Goal: Contribute content

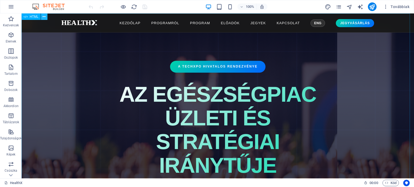
click at [44, 17] on icon at bounding box center [44, 17] width 3 height 6
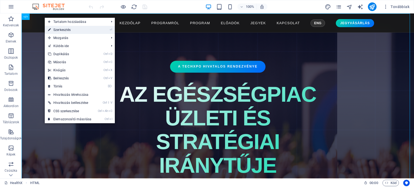
click at [57, 30] on link "⏎ Szerkesztés" at bounding box center [70, 30] width 50 height 8
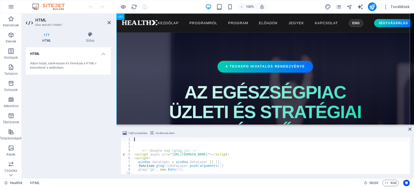
type textarea "</script>"
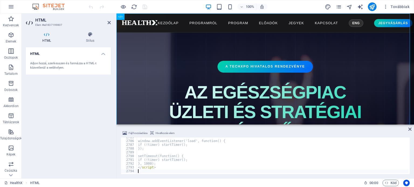
scroll to position [8799, 0]
click at [82, 144] on div "HTML Adjon hozzá, szerkesszen és formázza a HTML-t közvetlenül a webhelyen." at bounding box center [68, 110] width 85 height 127
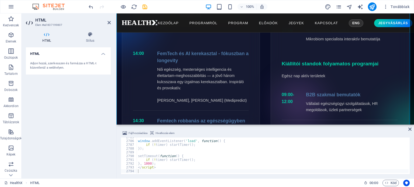
scroll to position [2007, 0]
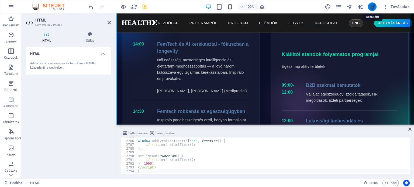
click at [374, 5] on icon "publish" at bounding box center [372, 7] width 6 height 6
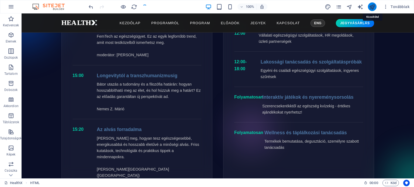
scroll to position [1915, 0]
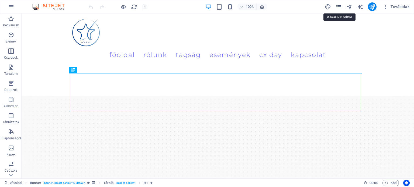
click at [340, 7] on icon "pages" at bounding box center [339, 7] width 6 height 6
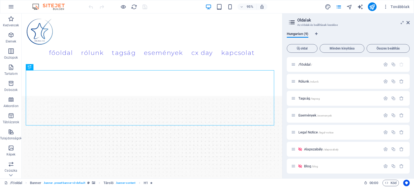
scroll to position [36, 0]
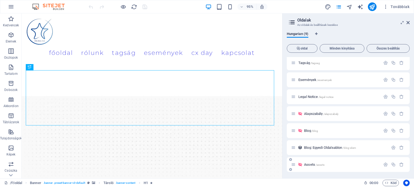
click at [317, 162] on div "Assets /assets" at bounding box center [336, 165] width 90 height 6
drag, startPoint x: 321, startPoint y: 164, endPoint x: 371, endPoint y: 164, distance: 49.6
drag, startPoint x: 371, startPoint y: 164, endPoint x: 384, endPoint y: 165, distance: 13.0
click at [384, 165] on icon "button" at bounding box center [385, 165] width 5 height 5
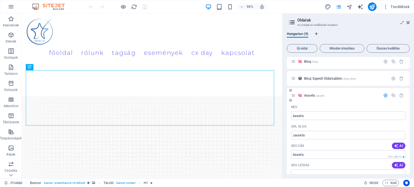
click at [313, 95] on span "Assets /assets" at bounding box center [314, 96] width 20 height 4
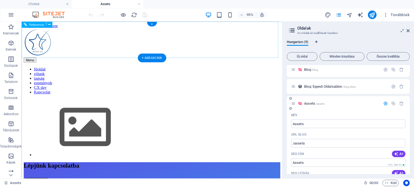
scroll to position [0, 0]
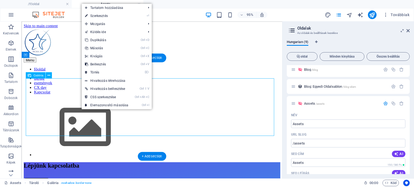
click at [84, 115] on img at bounding box center [89, 133] width 108 height 61
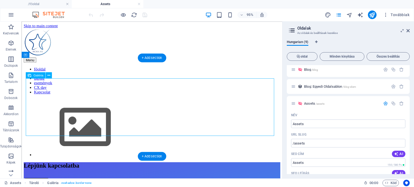
click at [84, 115] on img at bounding box center [89, 133] width 108 height 61
select select "4"
select select "%"
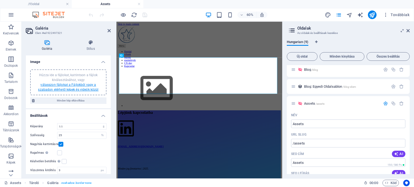
click at [70, 84] on link "válasszon fájlokat a Fájlokból vagy a szabadon elérhető képek és videók közül" at bounding box center [68, 87] width 60 height 9
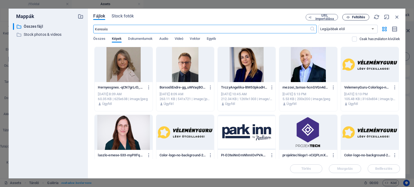
click at [362, 19] on span "Feltöltés" at bounding box center [358, 17] width 13 height 3
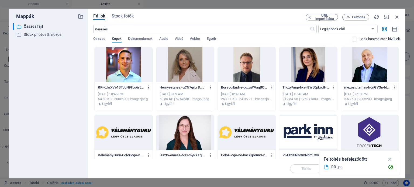
click at [148, 86] on icon "button" at bounding box center [148, 87] width 5 height 5
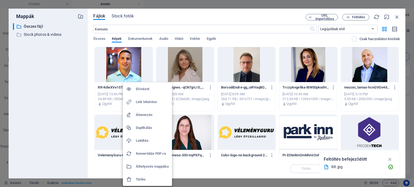
click at [143, 101] on h6 "Link lekérése" at bounding box center [152, 102] width 33 height 6
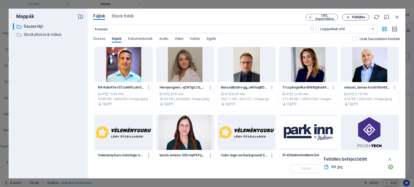
click at [352, 18] on span "Feltöltés" at bounding box center [358, 17] width 13 height 3
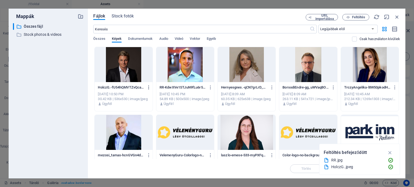
click at [149, 86] on icon "button" at bounding box center [148, 87] width 5 height 5
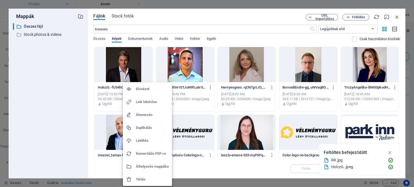
click at [148, 102] on h6 "Link lekérése" at bounding box center [152, 102] width 33 height 6
